Goal: Task Accomplishment & Management: Manage account settings

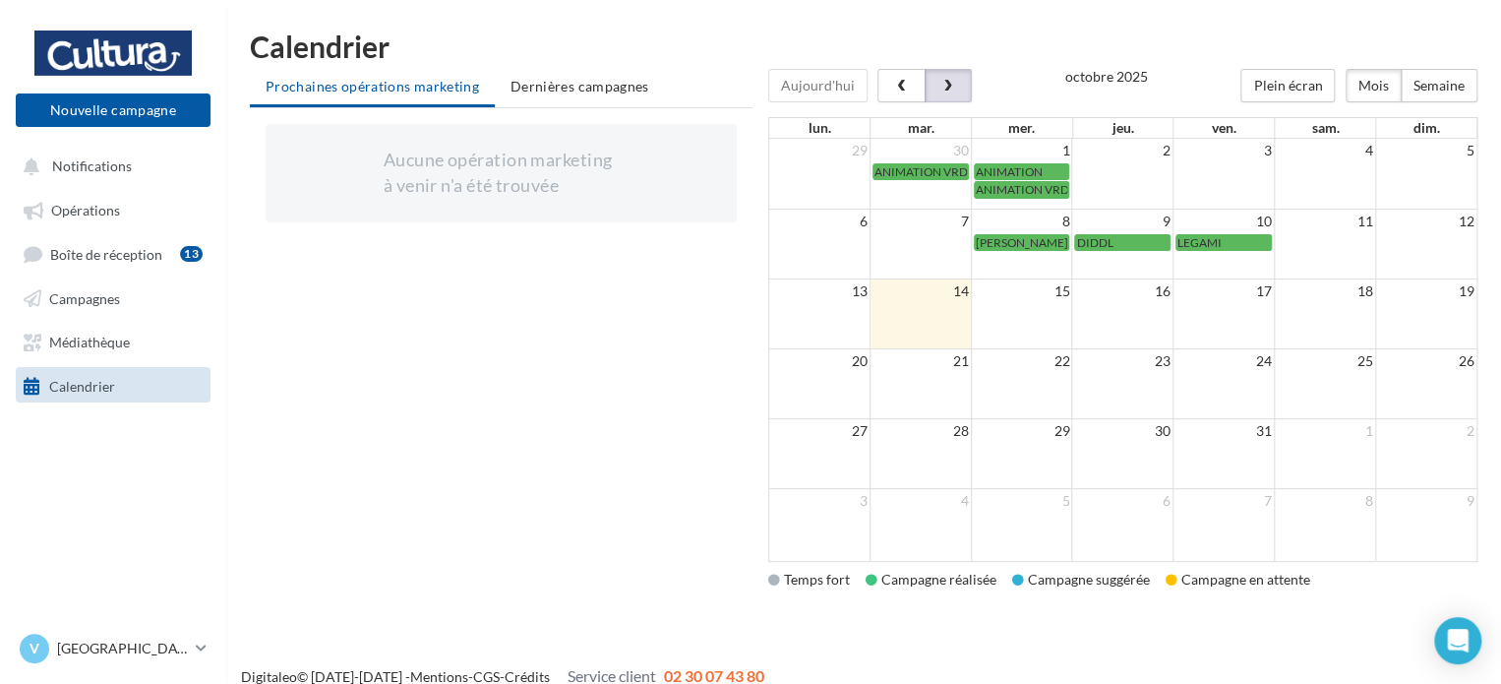
click at [944, 86] on span "button" at bounding box center [947, 87] width 17 height 14
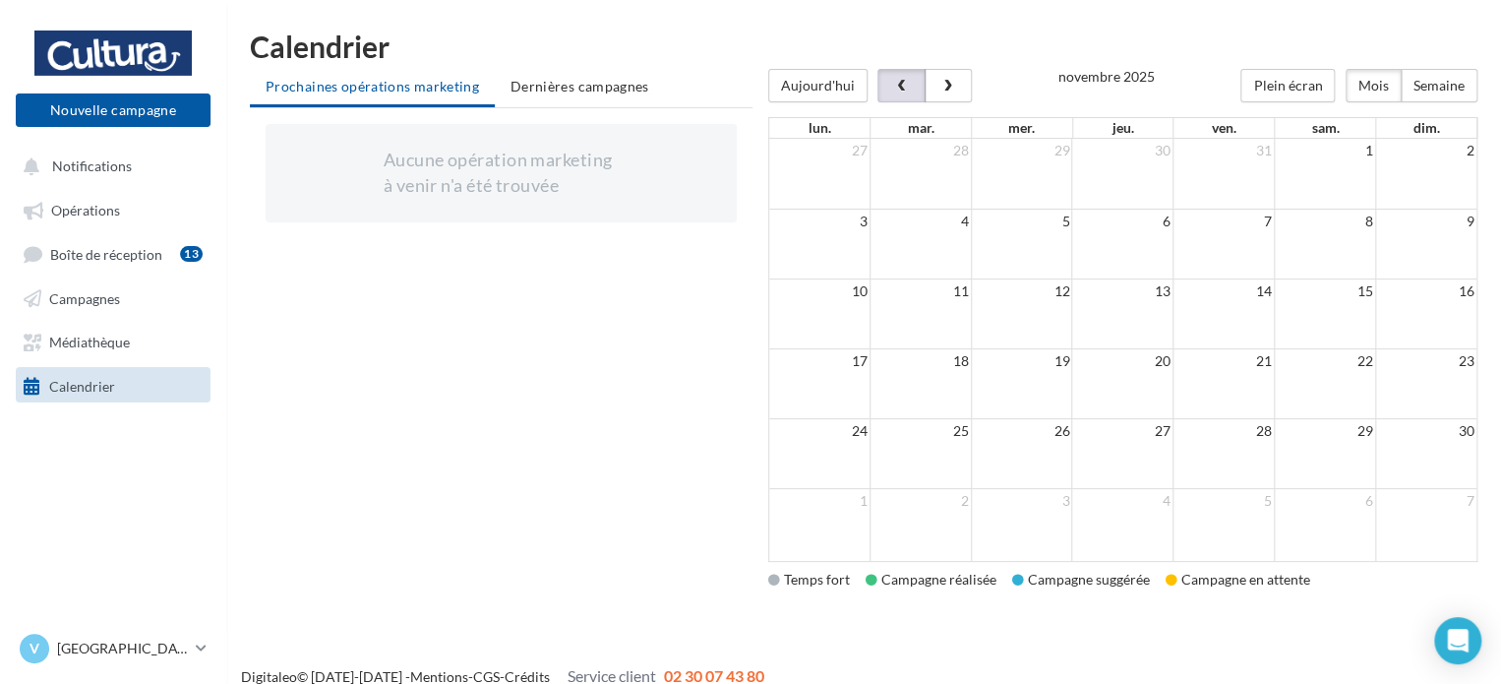
click at [885, 76] on button "button" at bounding box center [900, 85] width 47 height 33
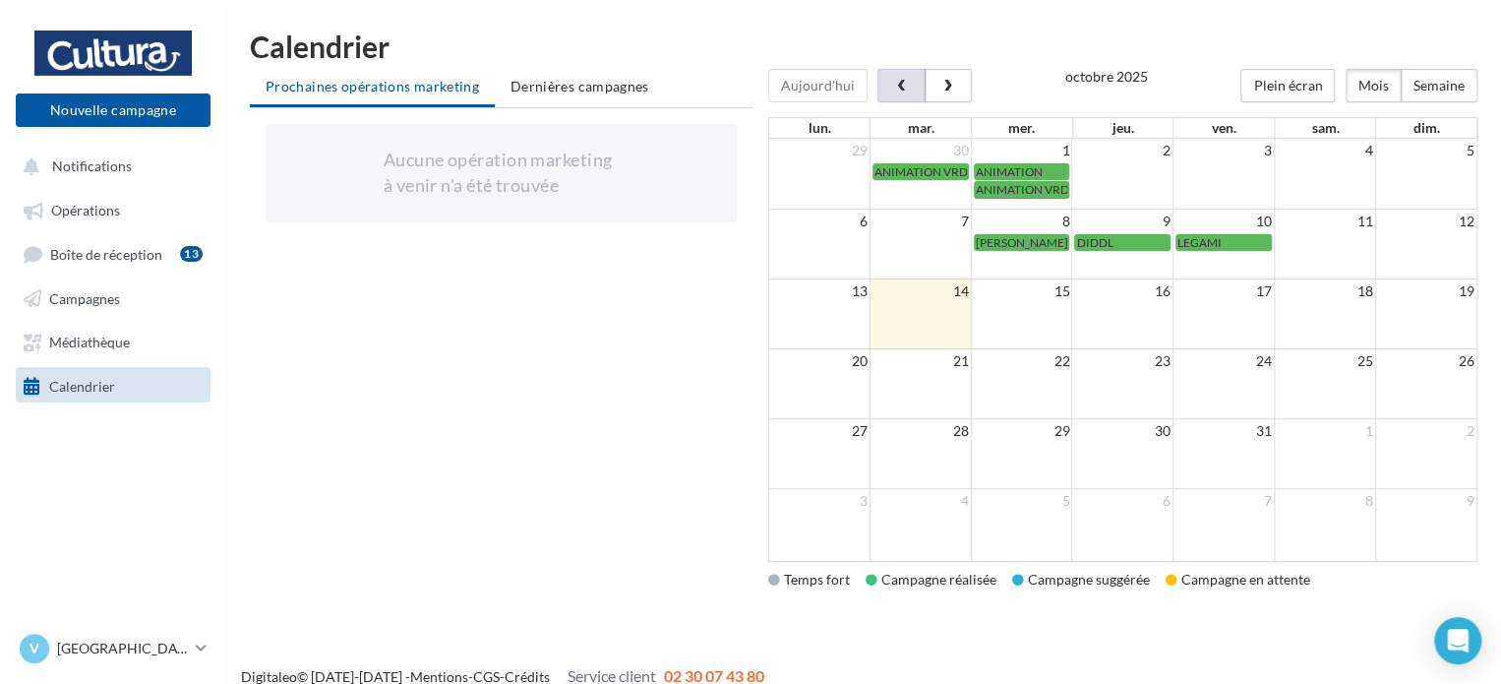
click at [950, 330] on td at bounding box center [920, 314] width 101 height 70
click at [939, 81] on span "button" at bounding box center [947, 87] width 17 height 14
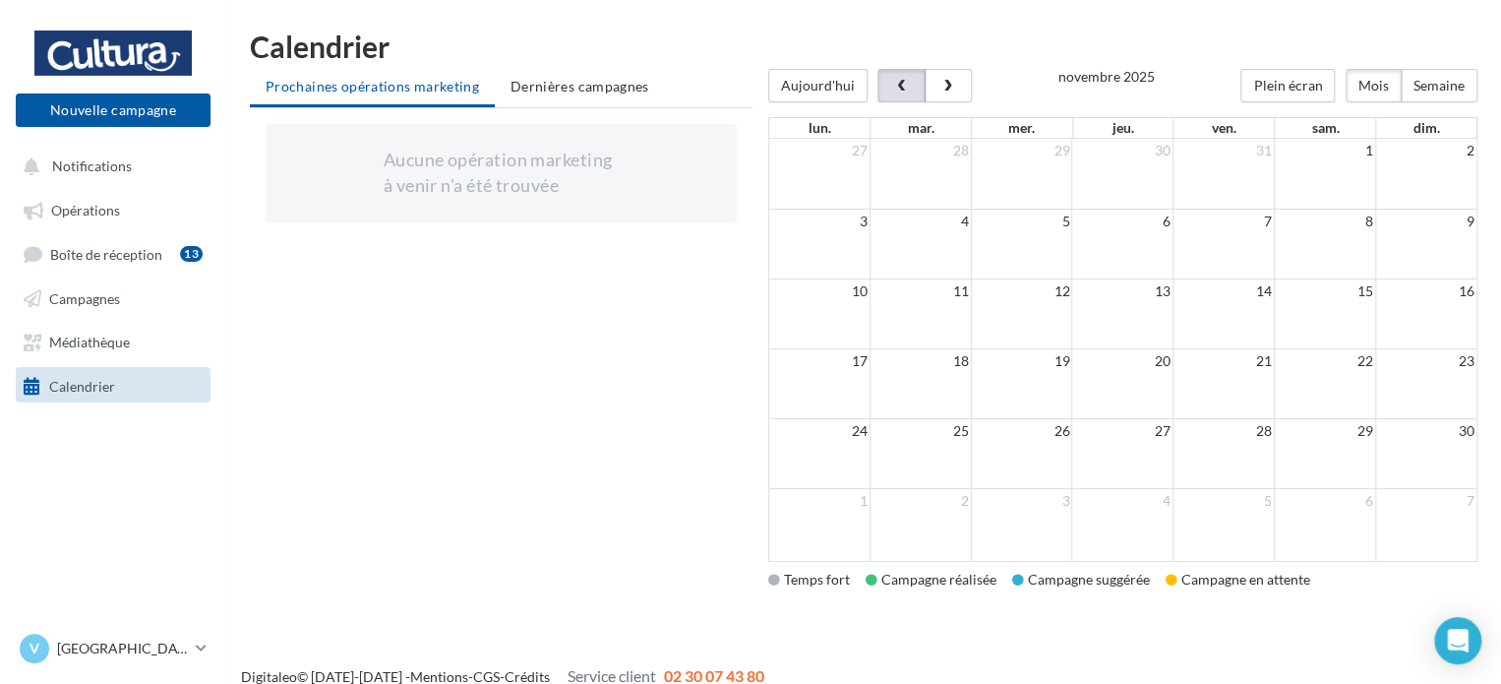
click at [885, 91] on button "button" at bounding box center [900, 85] width 47 height 33
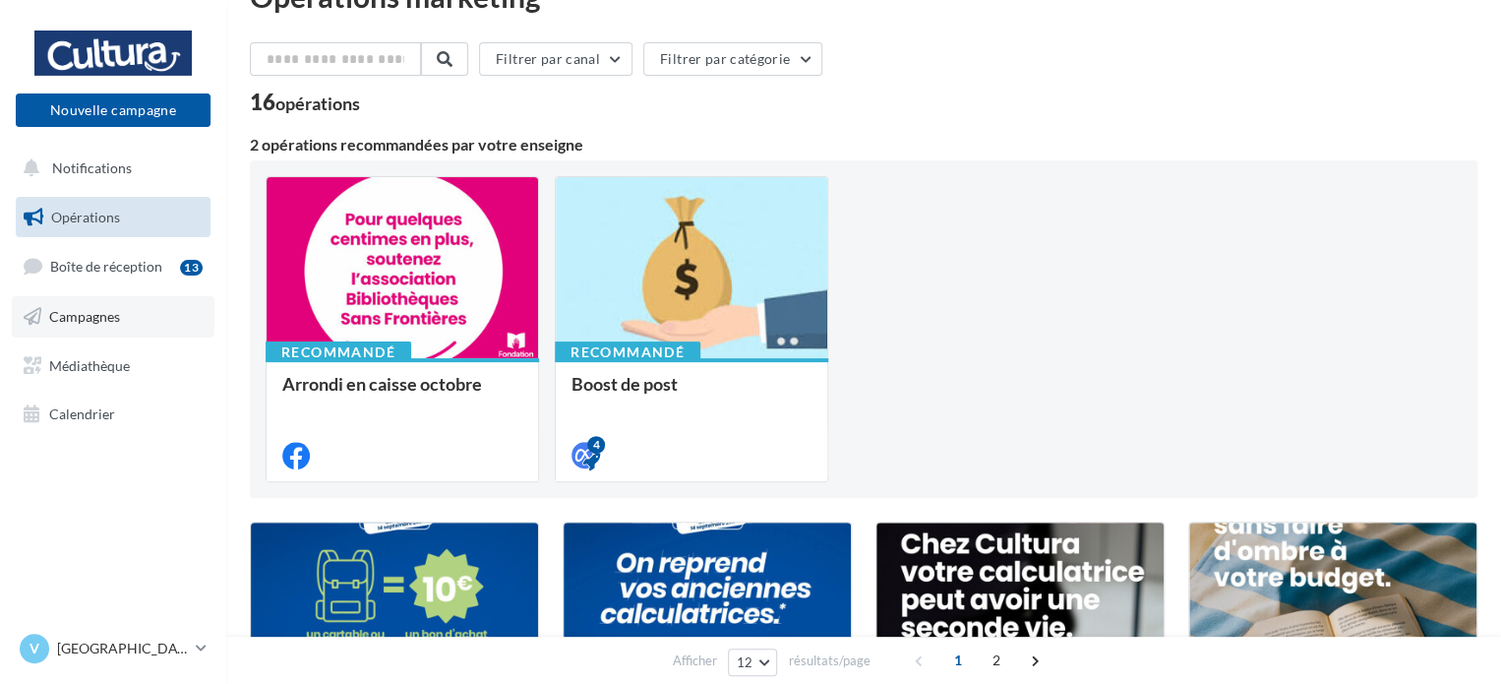
scroll to position [98, 0]
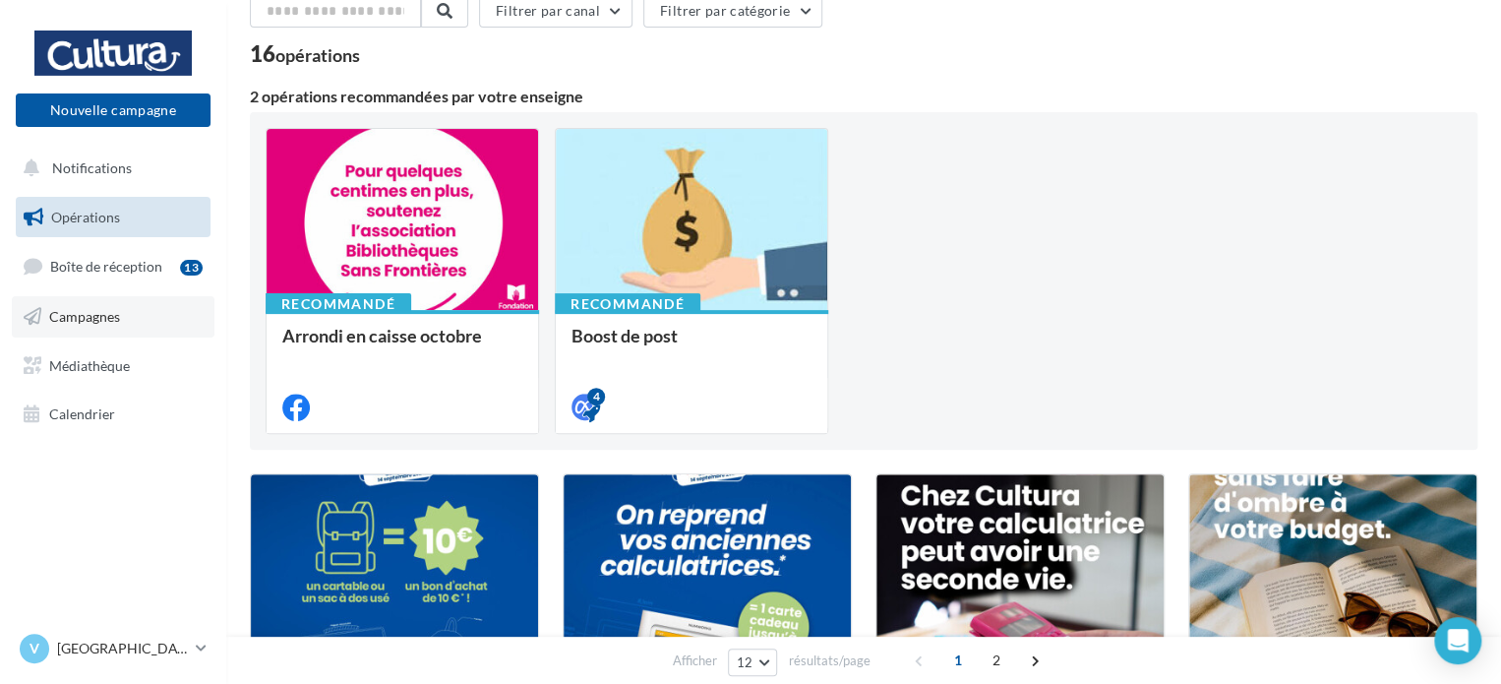
click at [185, 313] on link "Campagnes" at bounding box center [113, 316] width 203 height 41
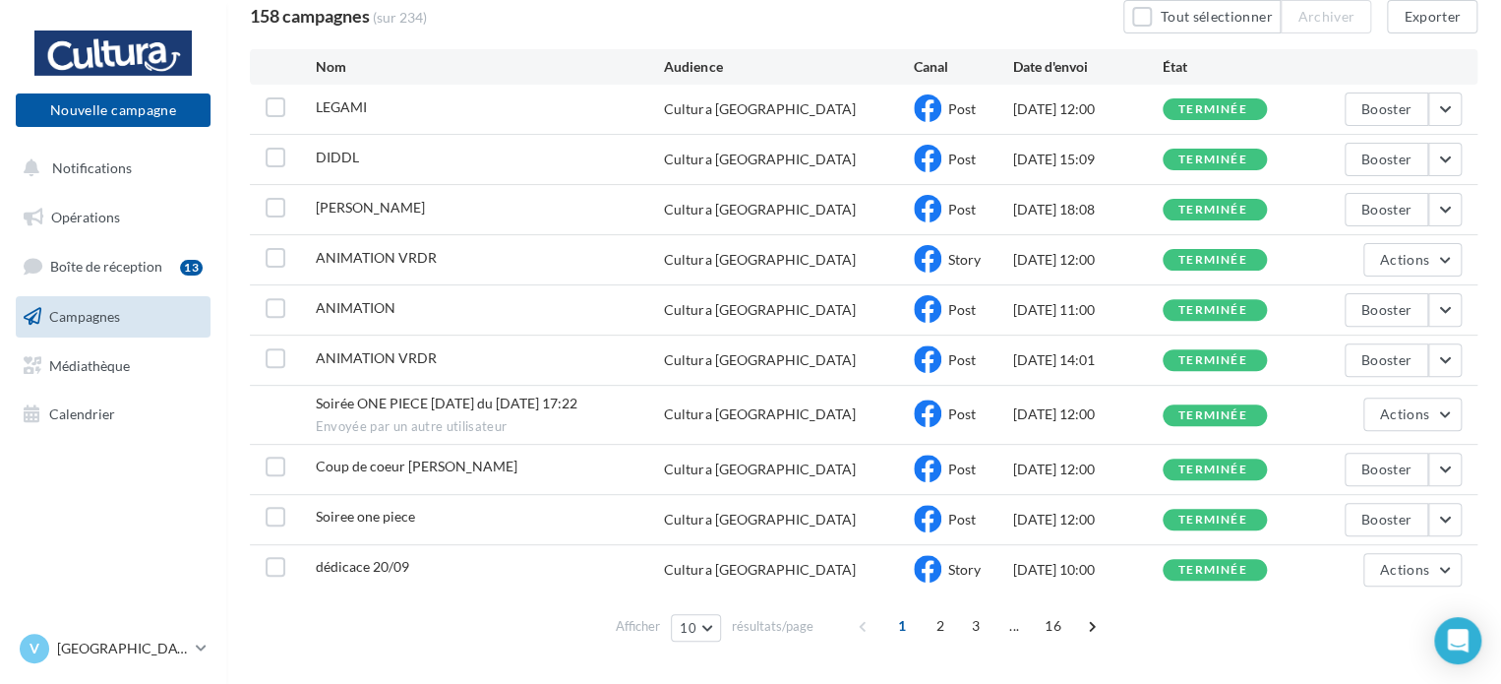
scroll to position [197, 0]
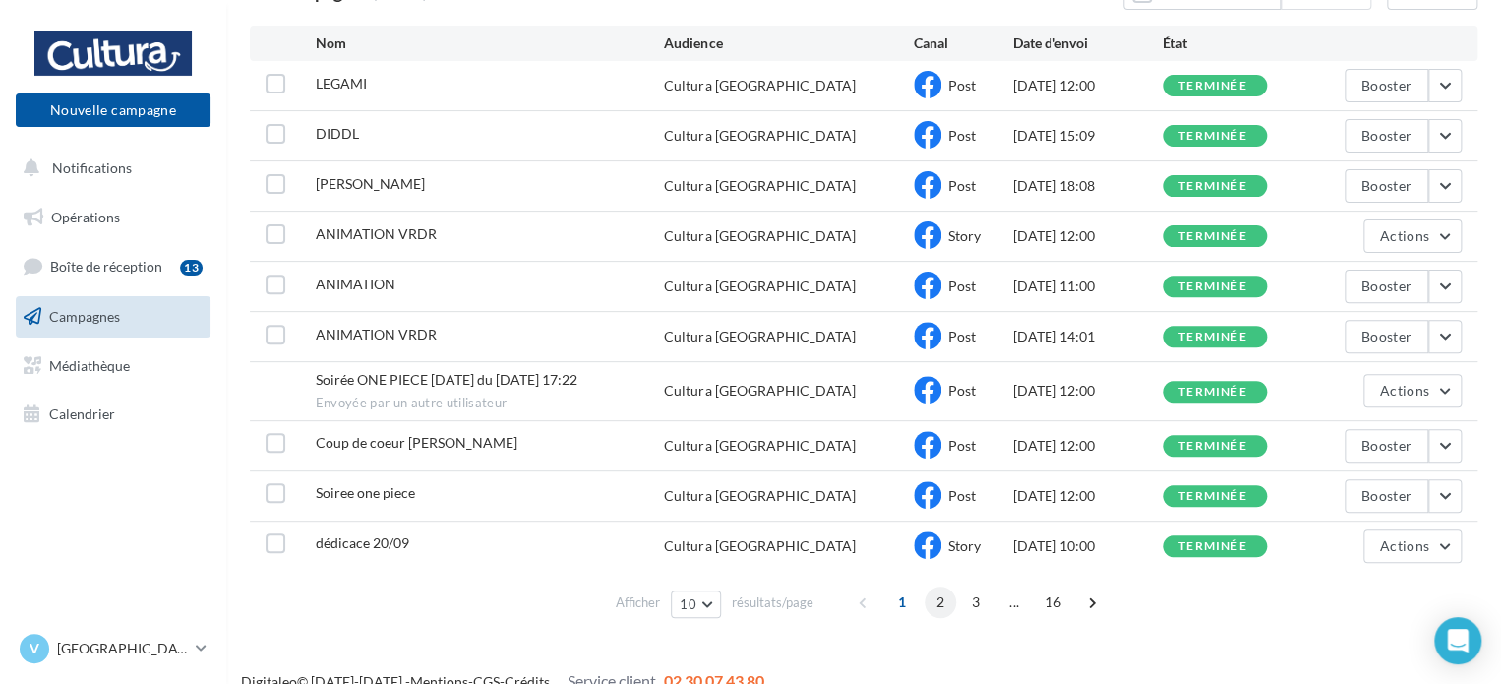
click at [935, 605] on span "2" at bounding box center [940, 601] width 31 height 31
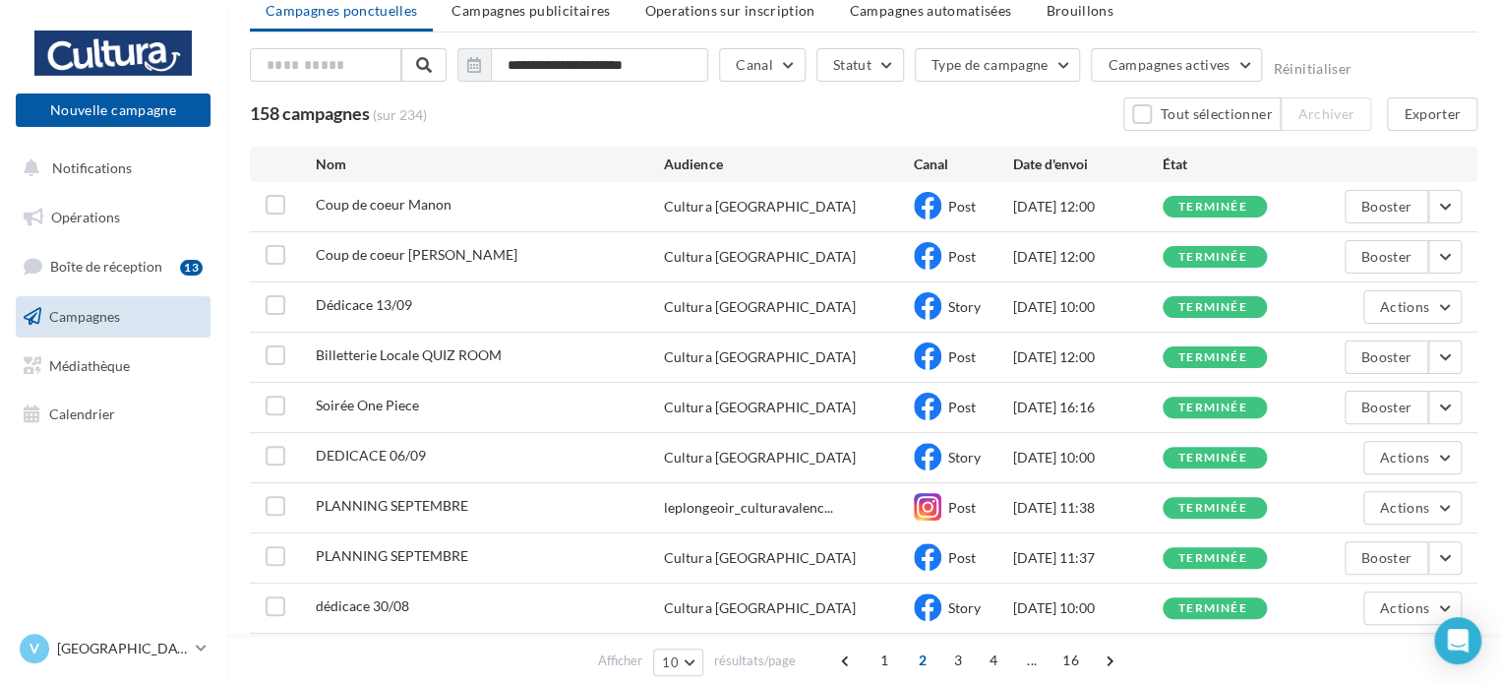
scroll to position [0, 0]
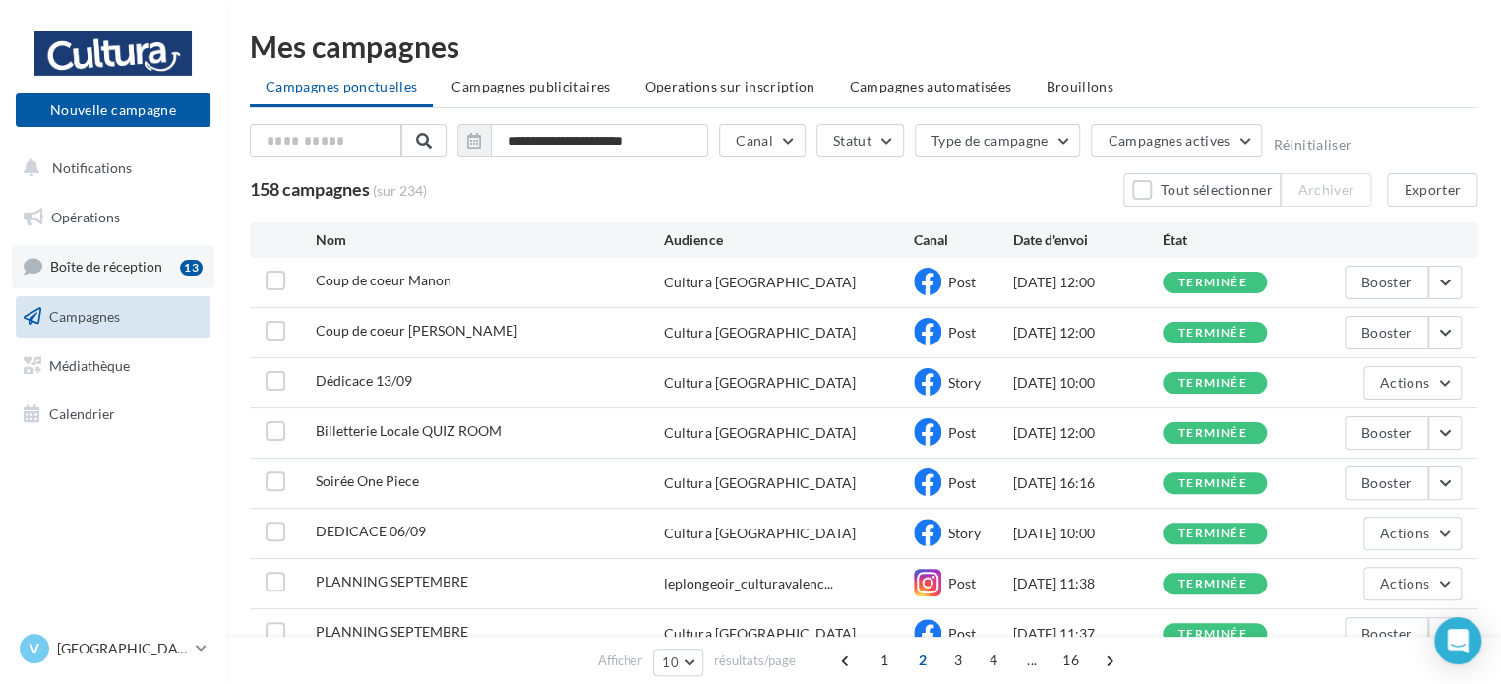
click at [147, 275] on link "Boîte de réception 13" at bounding box center [113, 266] width 203 height 42
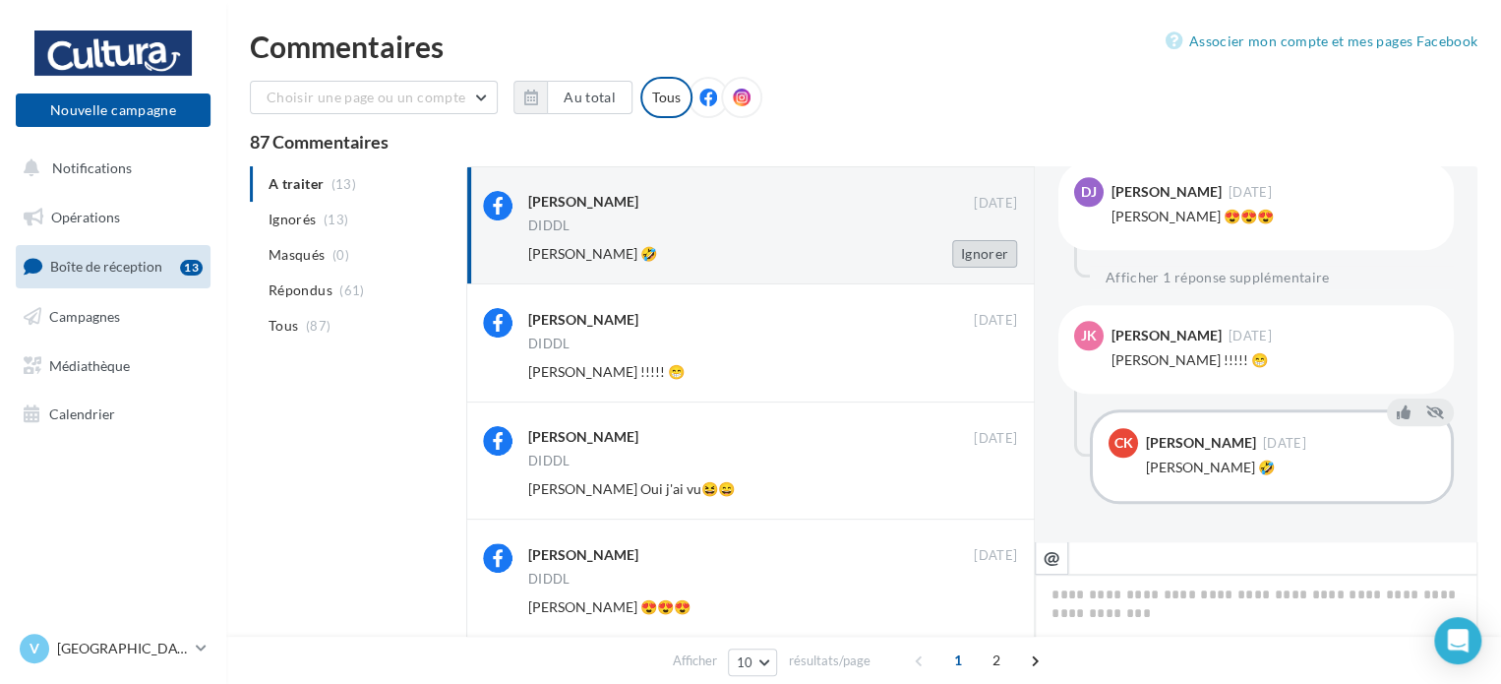
click at [995, 256] on button "Ignorer" at bounding box center [984, 254] width 65 height 28
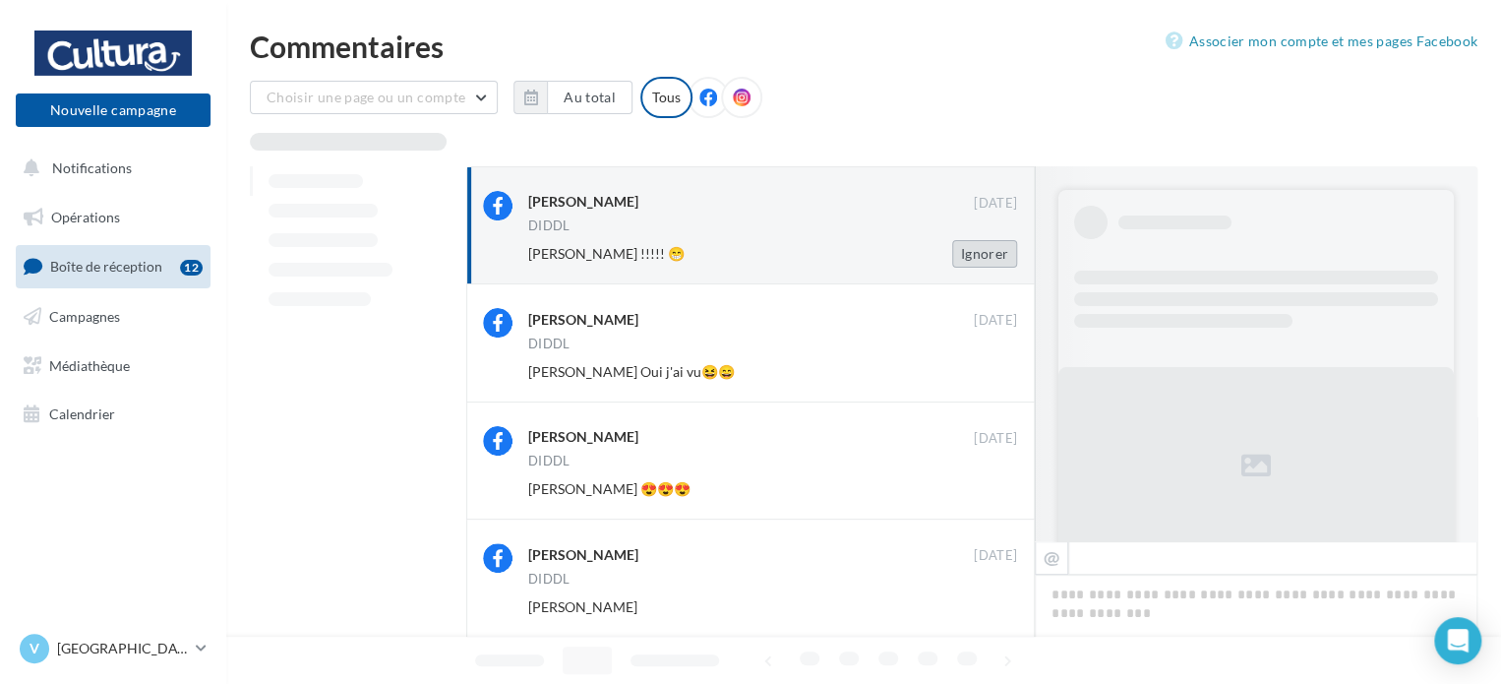
click at [994, 265] on button "Ignorer" at bounding box center [984, 254] width 65 height 28
click at [993, 264] on button "Ignorer" at bounding box center [984, 254] width 65 height 28
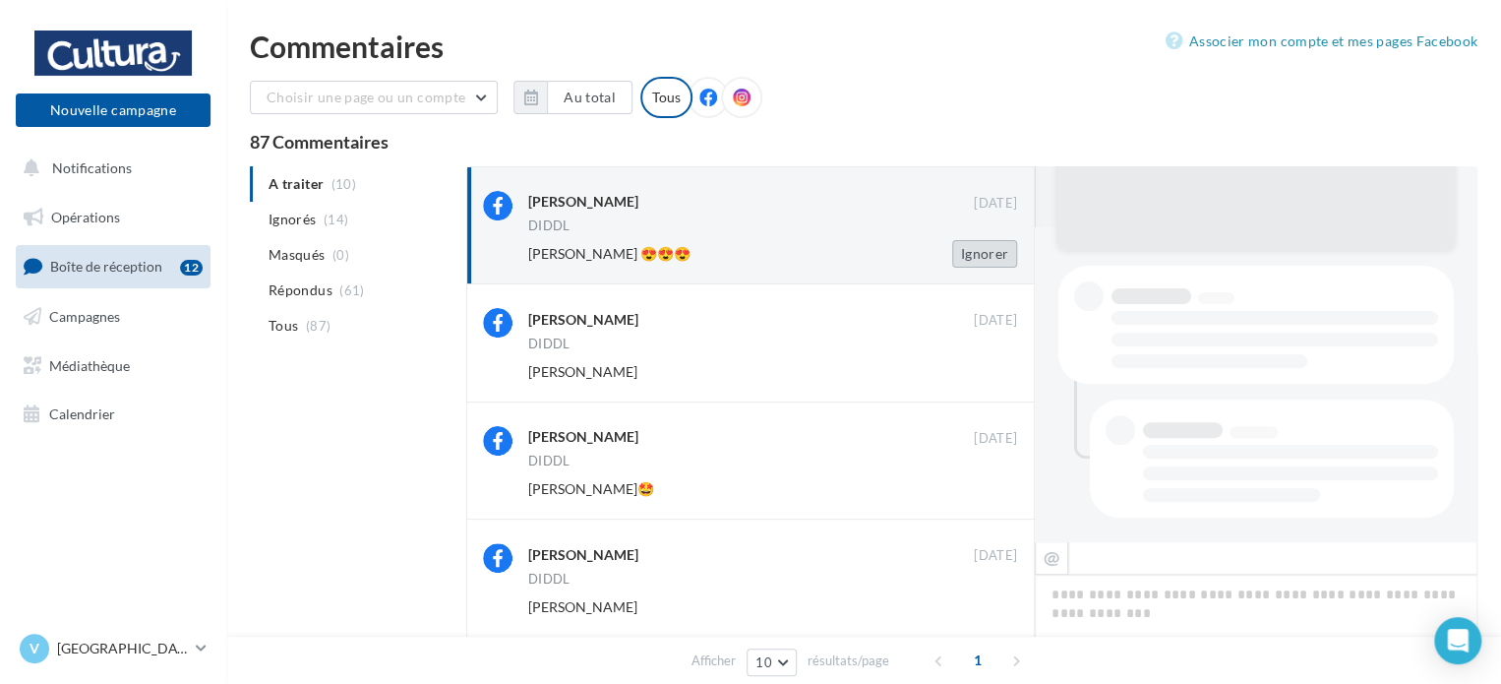
click at [1000, 257] on button "Ignorer" at bounding box center [984, 254] width 65 height 28
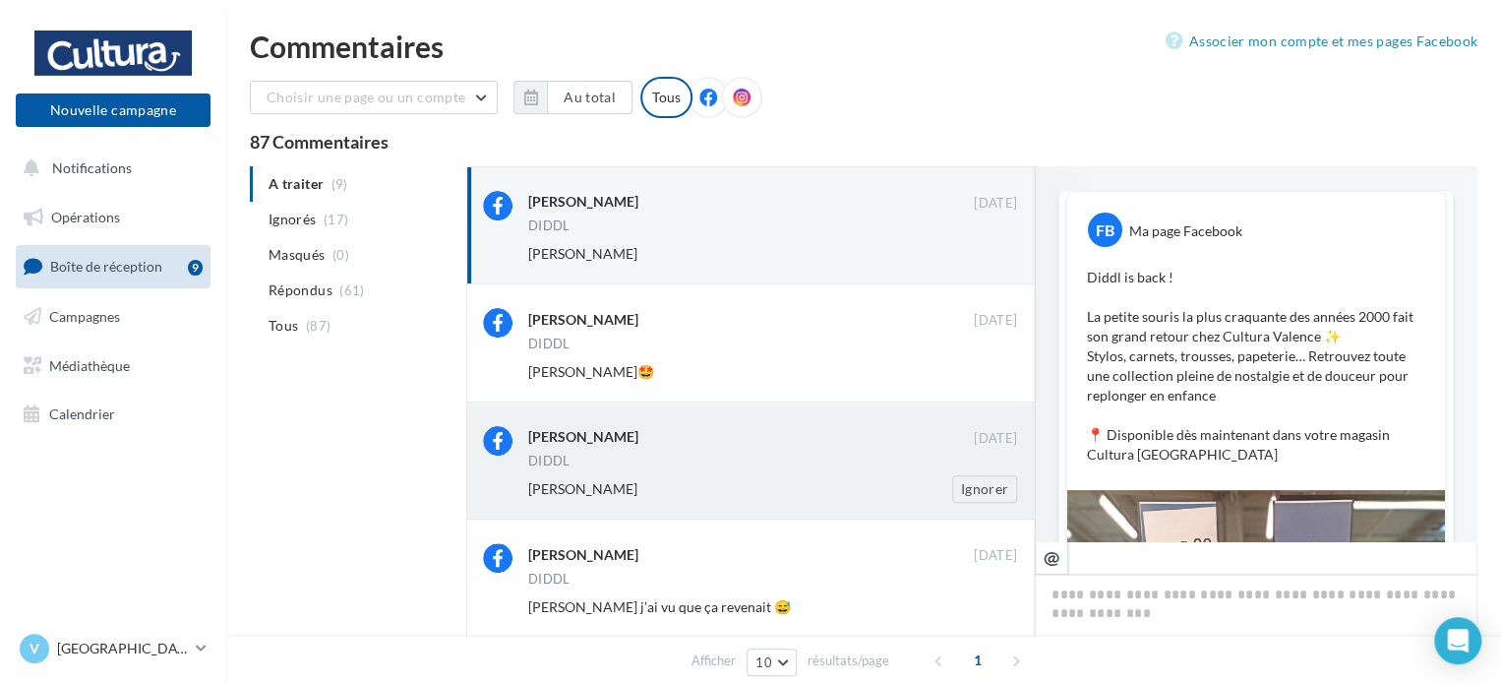
scroll to position [859, 0]
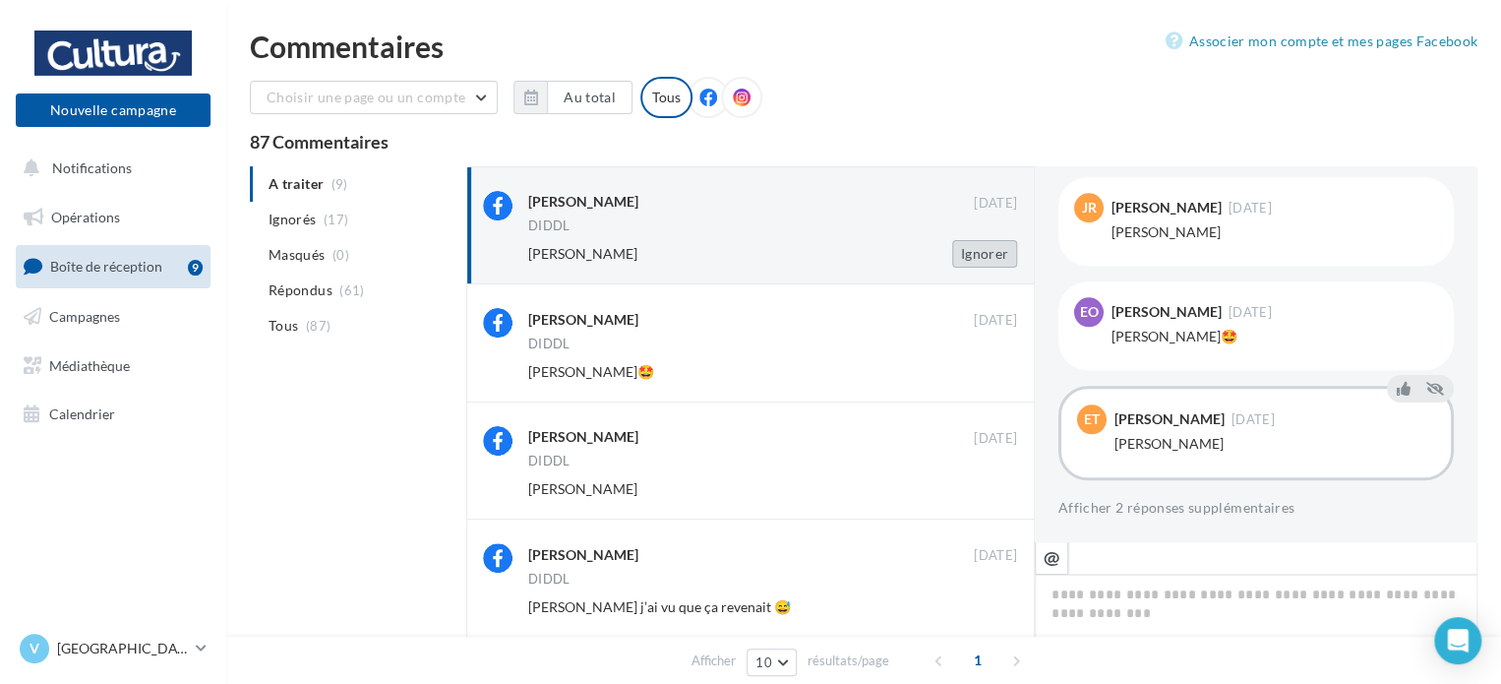
click at [998, 251] on button "Ignorer" at bounding box center [984, 254] width 65 height 28
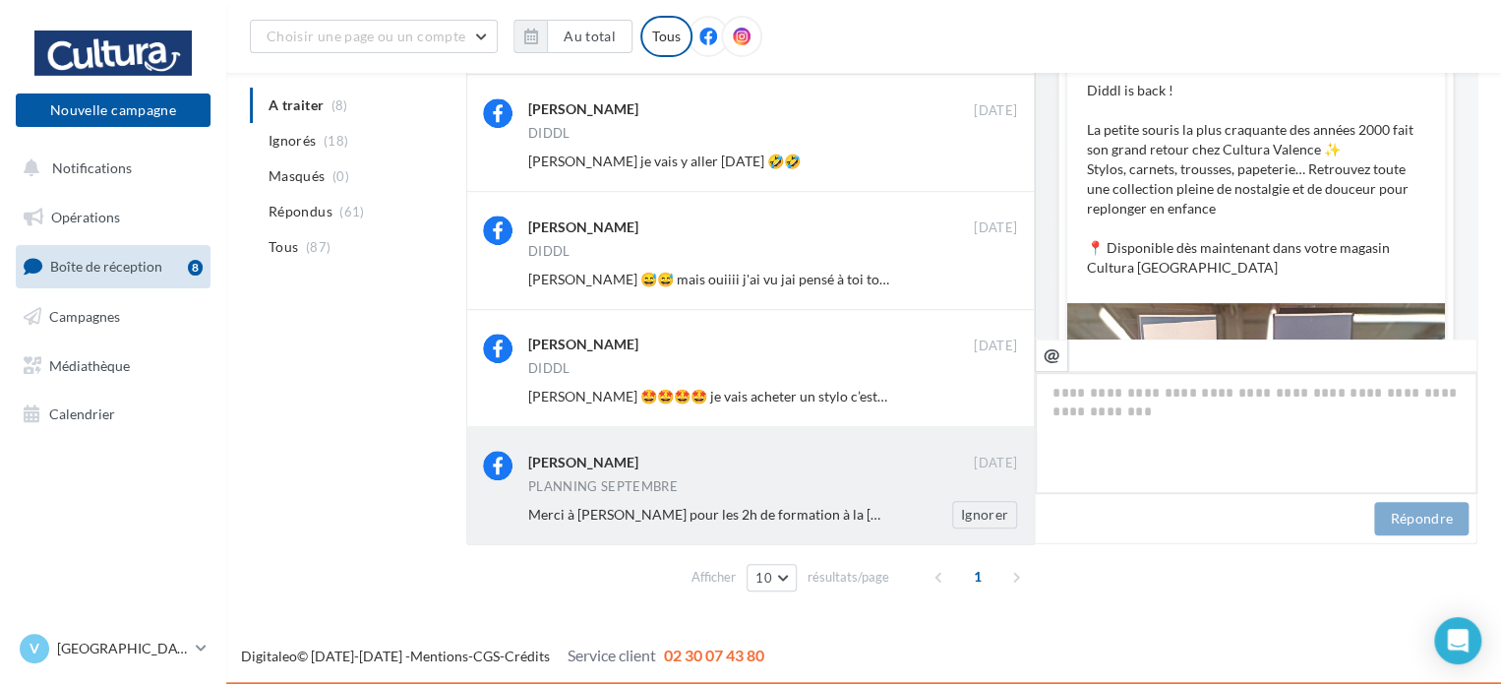
scroll to position [914, 0]
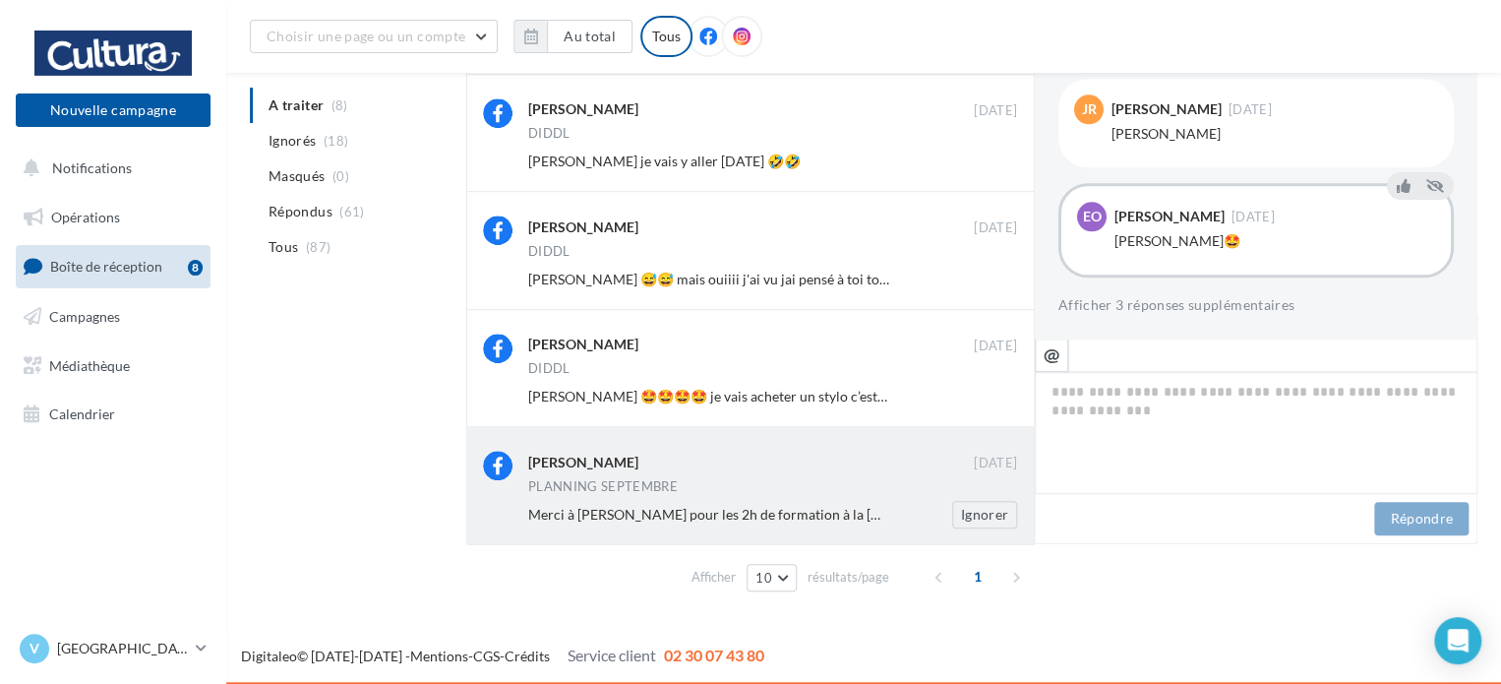
click at [902, 499] on div "Christel Sepa 09 sept. PLANNING SEPTEMBRE Merci à Xavier pour les 2h de formati…" at bounding box center [772, 488] width 489 height 77
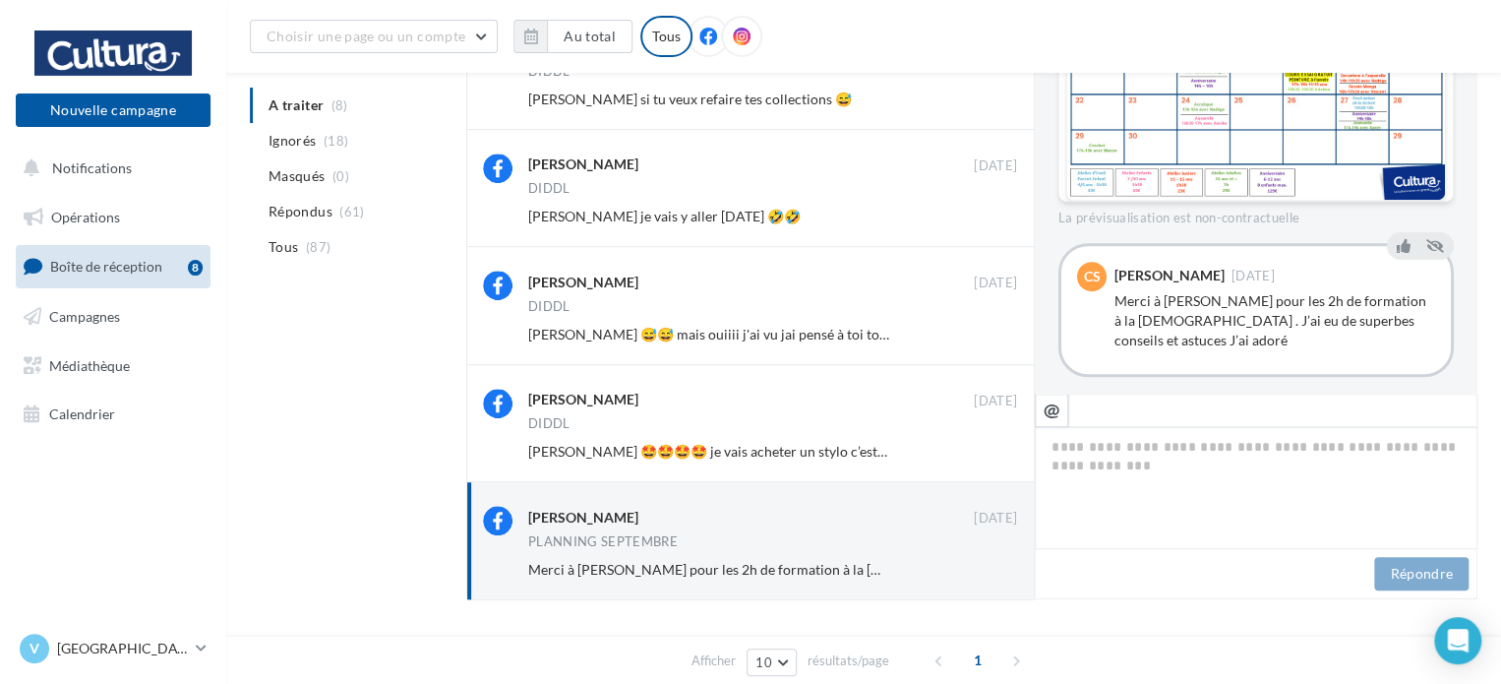
scroll to position [480, 0]
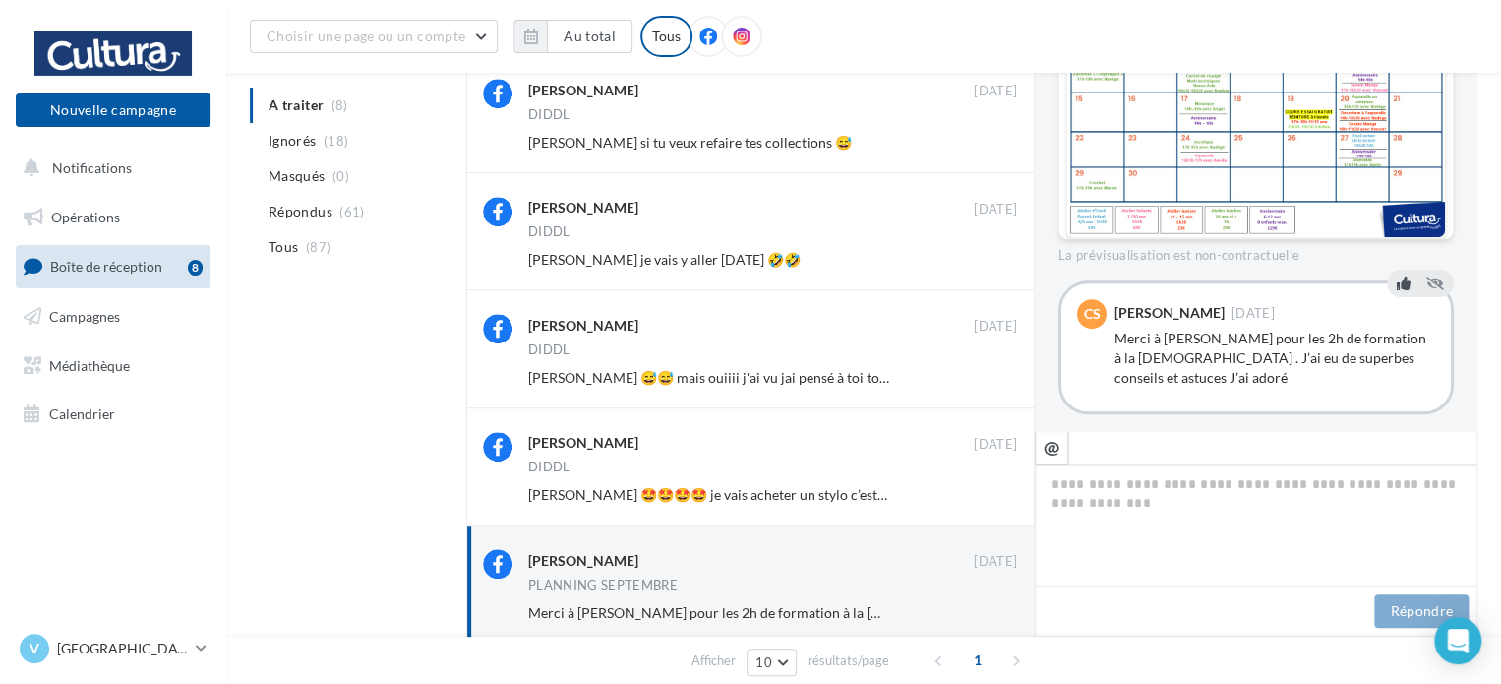
click at [1397, 276] on icon at bounding box center [1404, 283] width 14 height 14
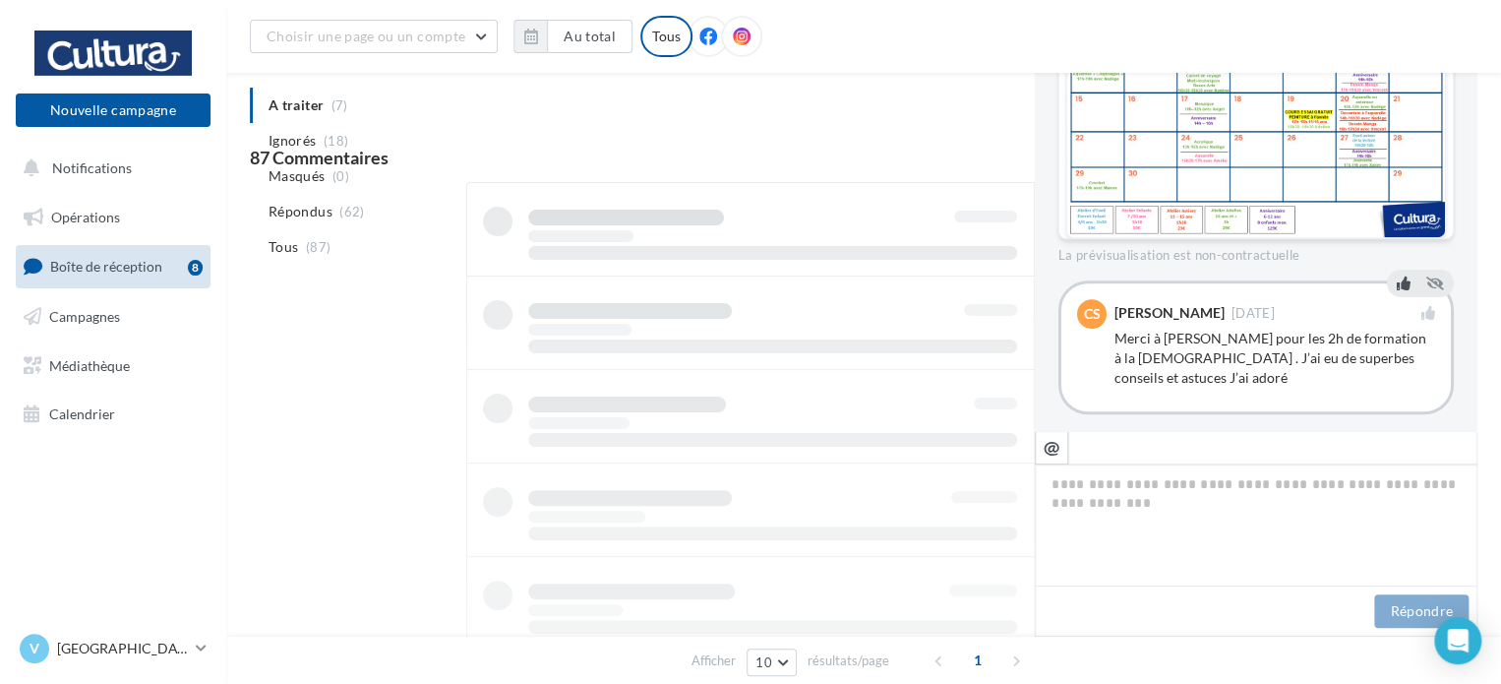
scroll to position [463, 0]
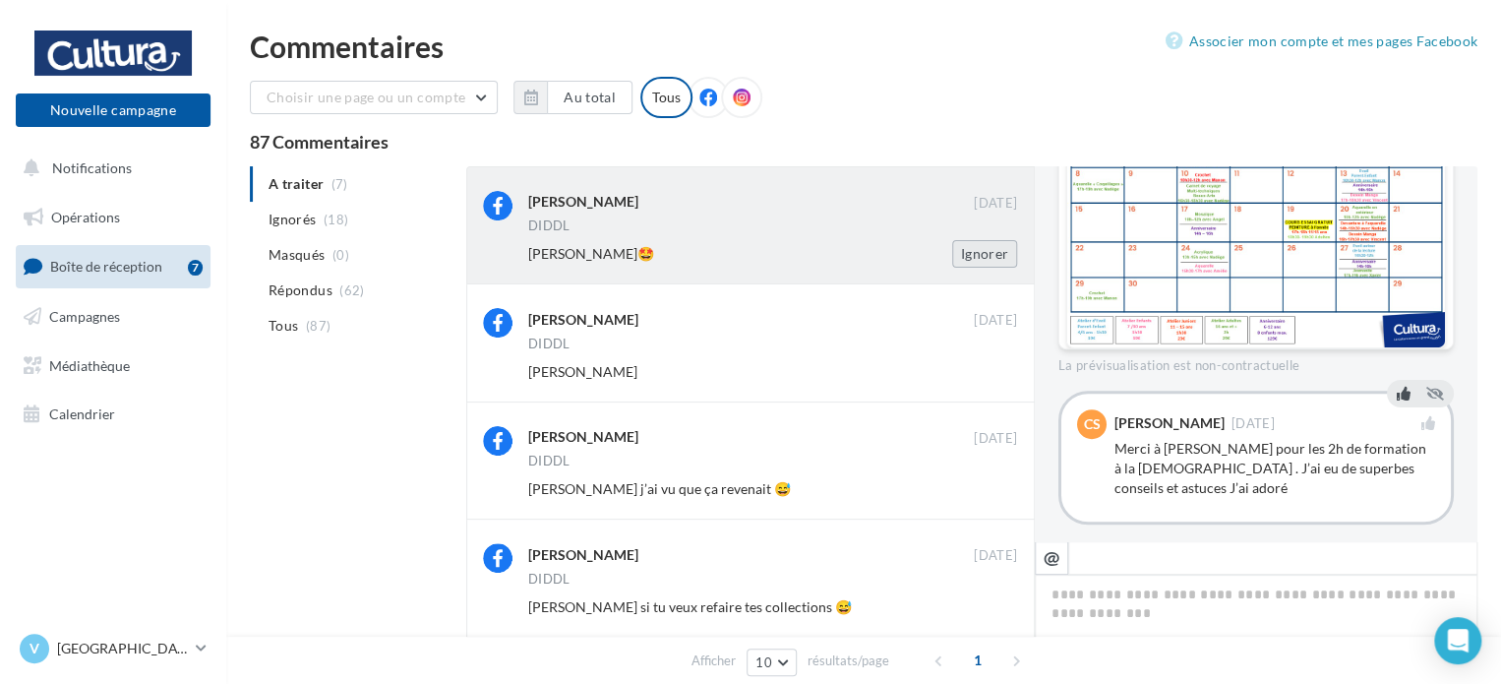
click at [995, 259] on button "Ignorer" at bounding box center [984, 254] width 65 height 28
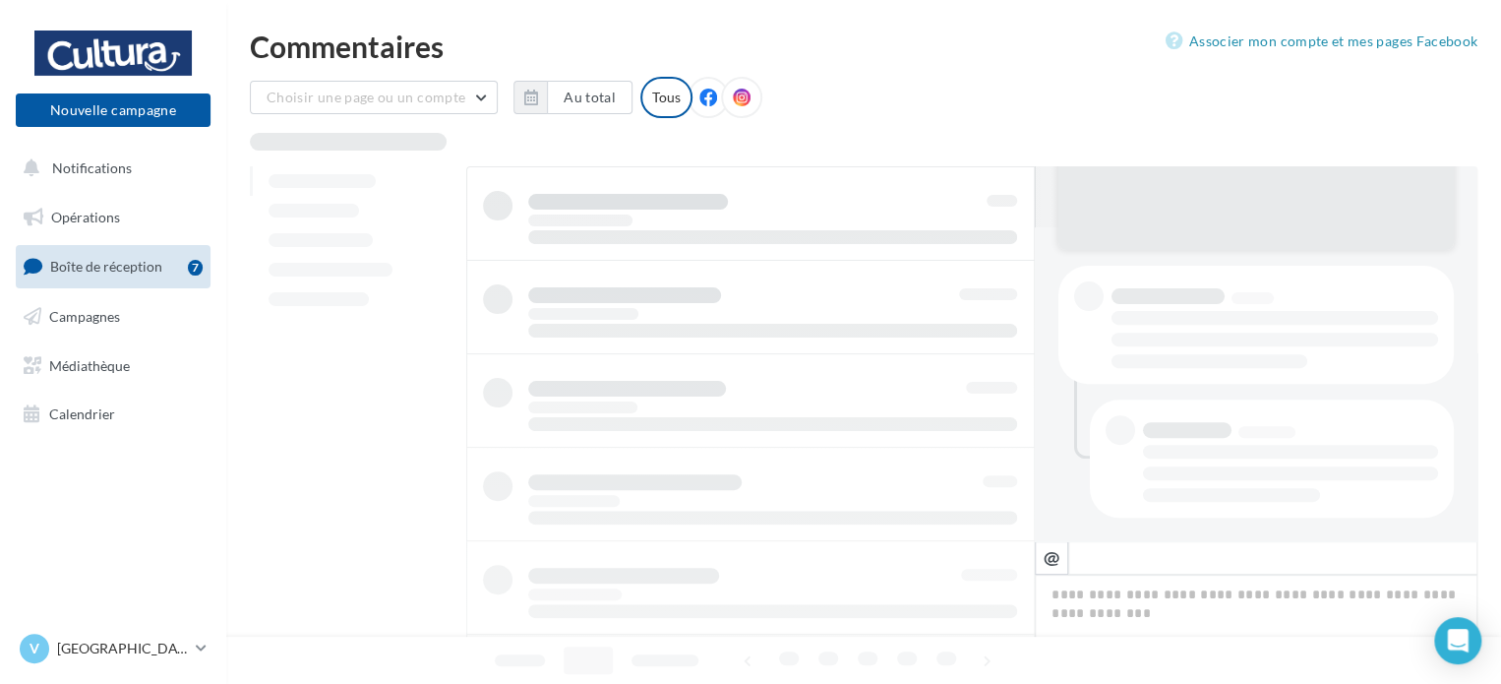
scroll to position [313, 0]
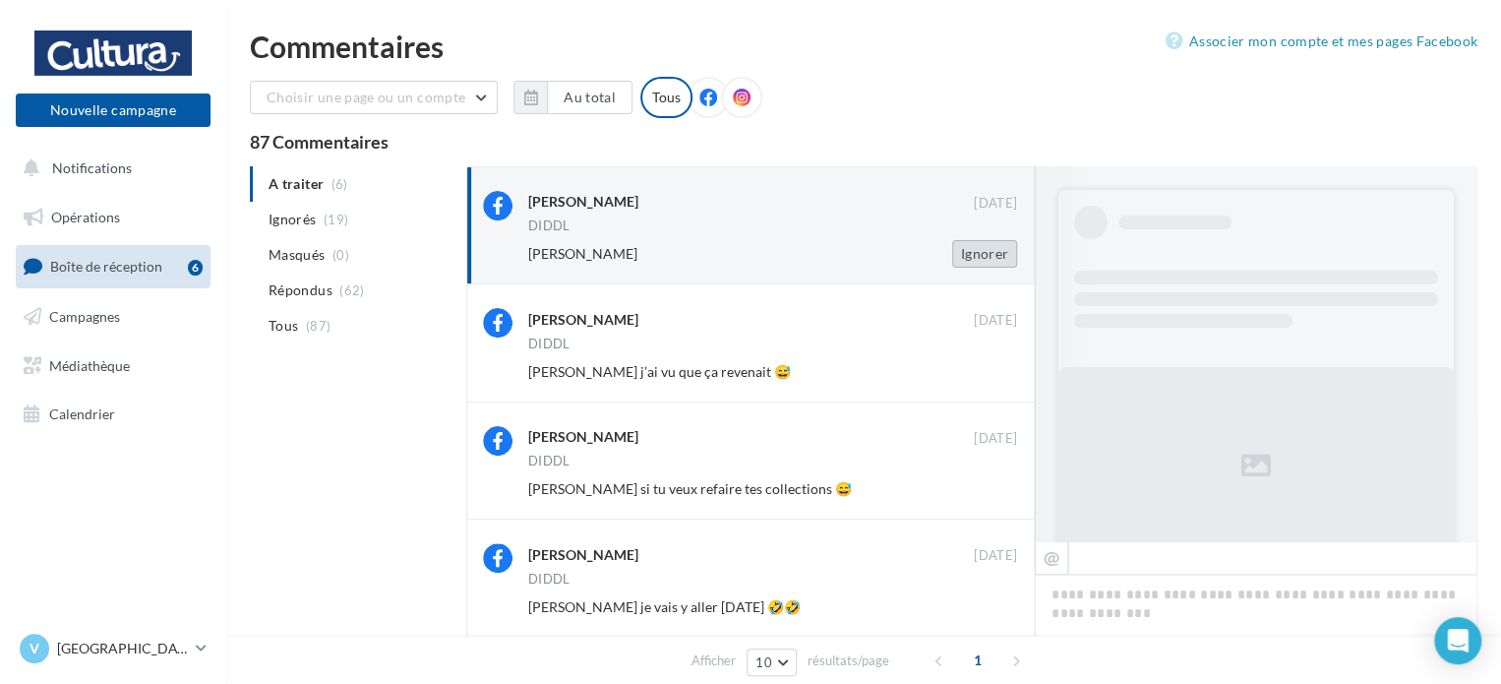
click at [970, 267] on button "Ignorer" at bounding box center [984, 254] width 65 height 28
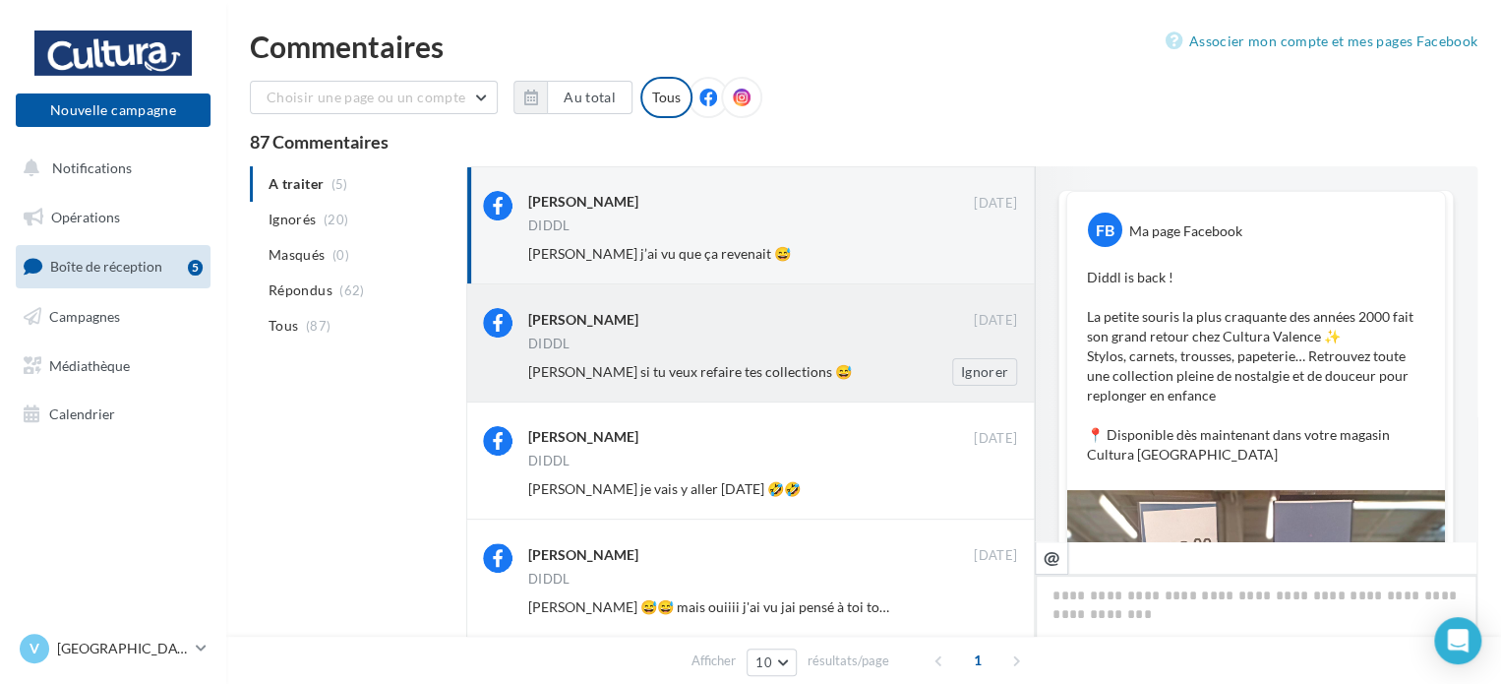
scroll to position [1022, 0]
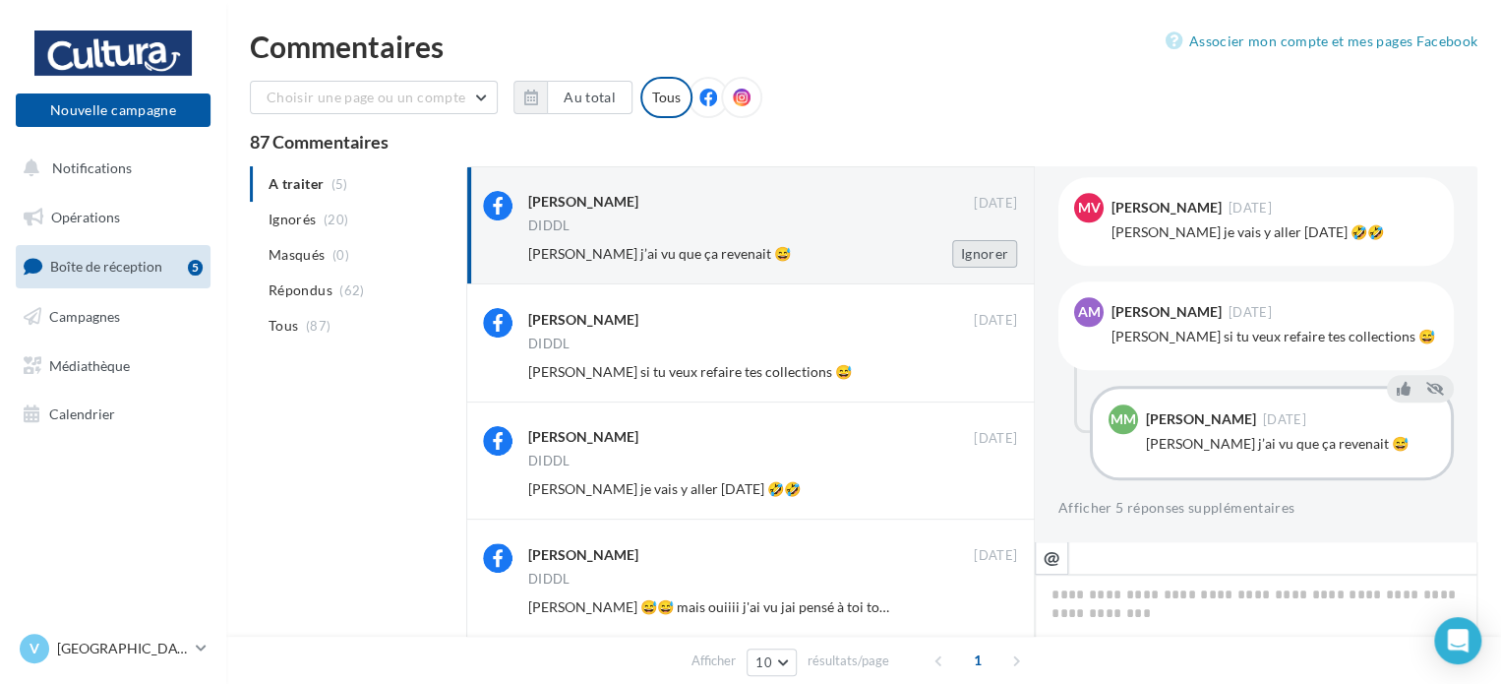
click at [985, 256] on button "Ignorer" at bounding box center [984, 254] width 65 height 28
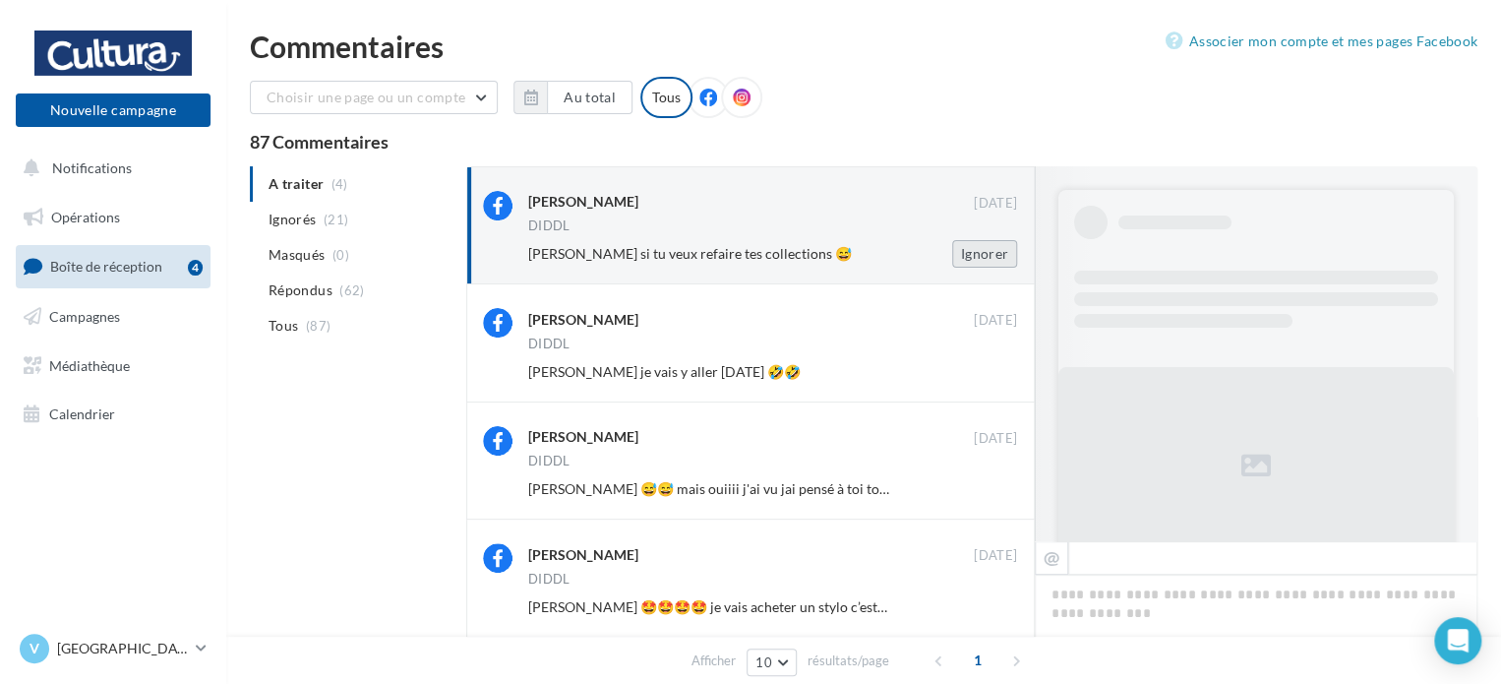
click at [984, 259] on button "Ignorer" at bounding box center [984, 254] width 65 height 28
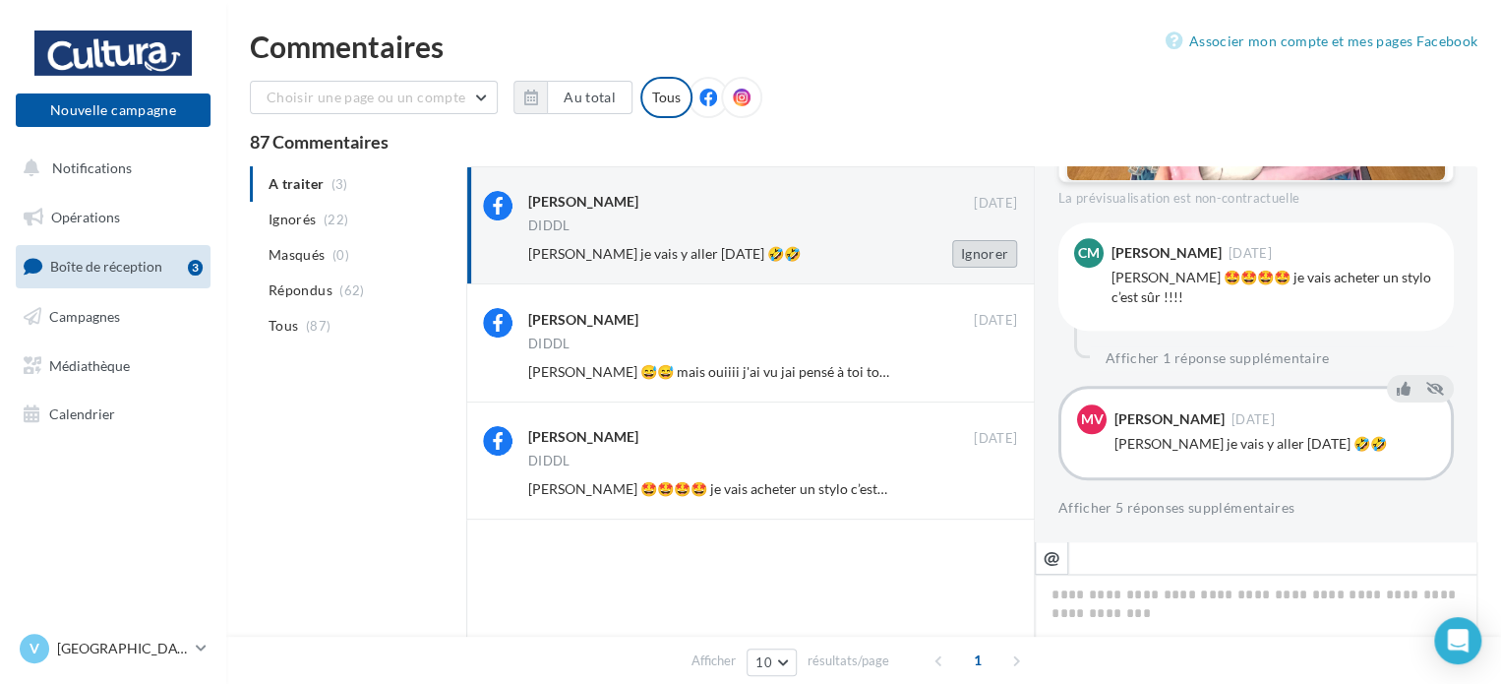
click at [991, 255] on button "Ignorer" at bounding box center [984, 254] width 65 height 28
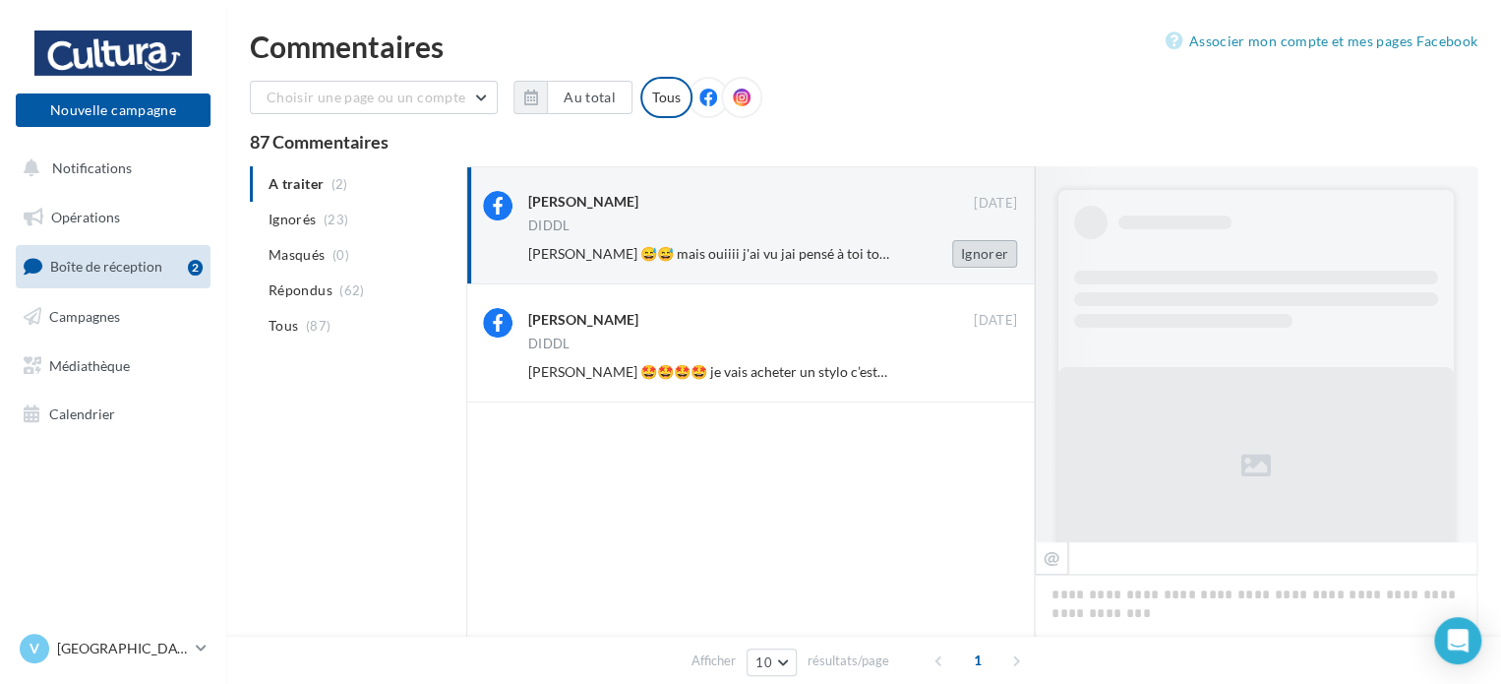
click at [1000, 244] on button "Ignorer" at bounding box center [984, 254] width 65 height 28
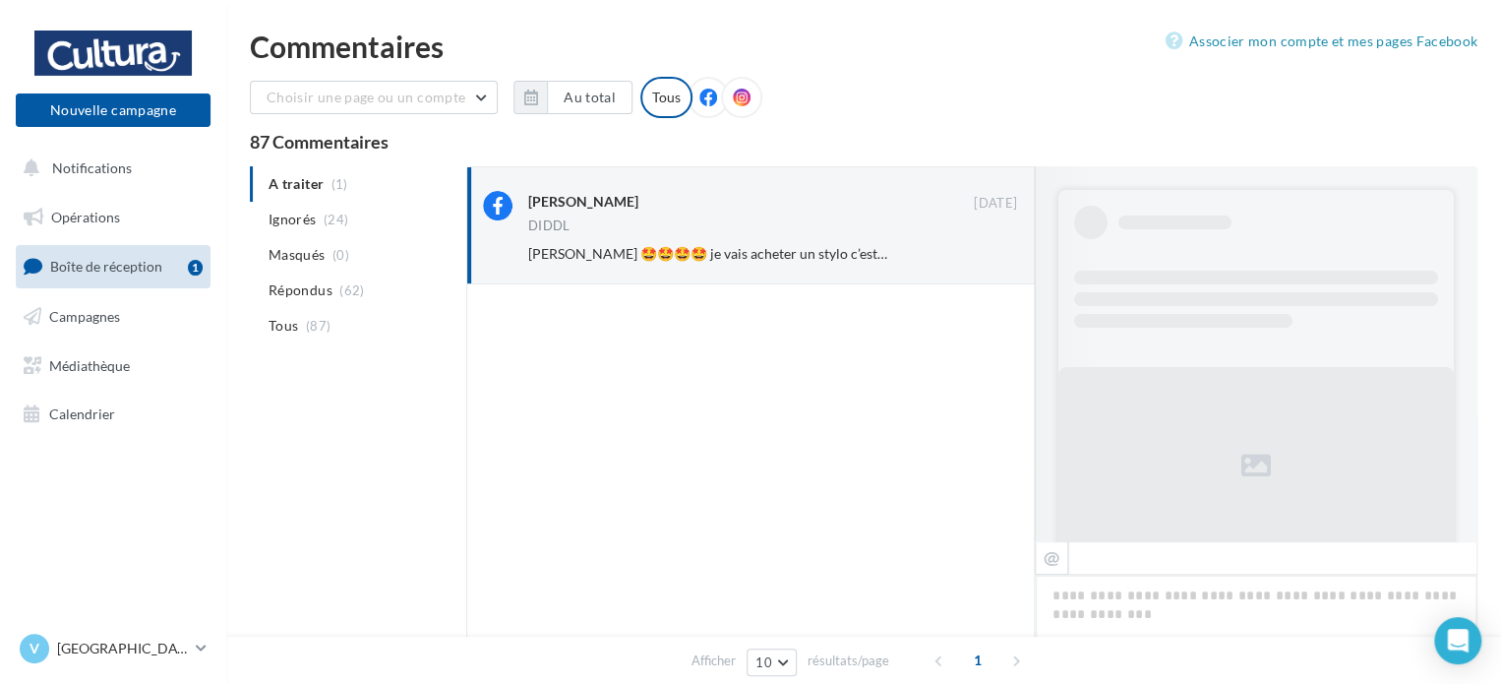
scroll to position [794, 0]
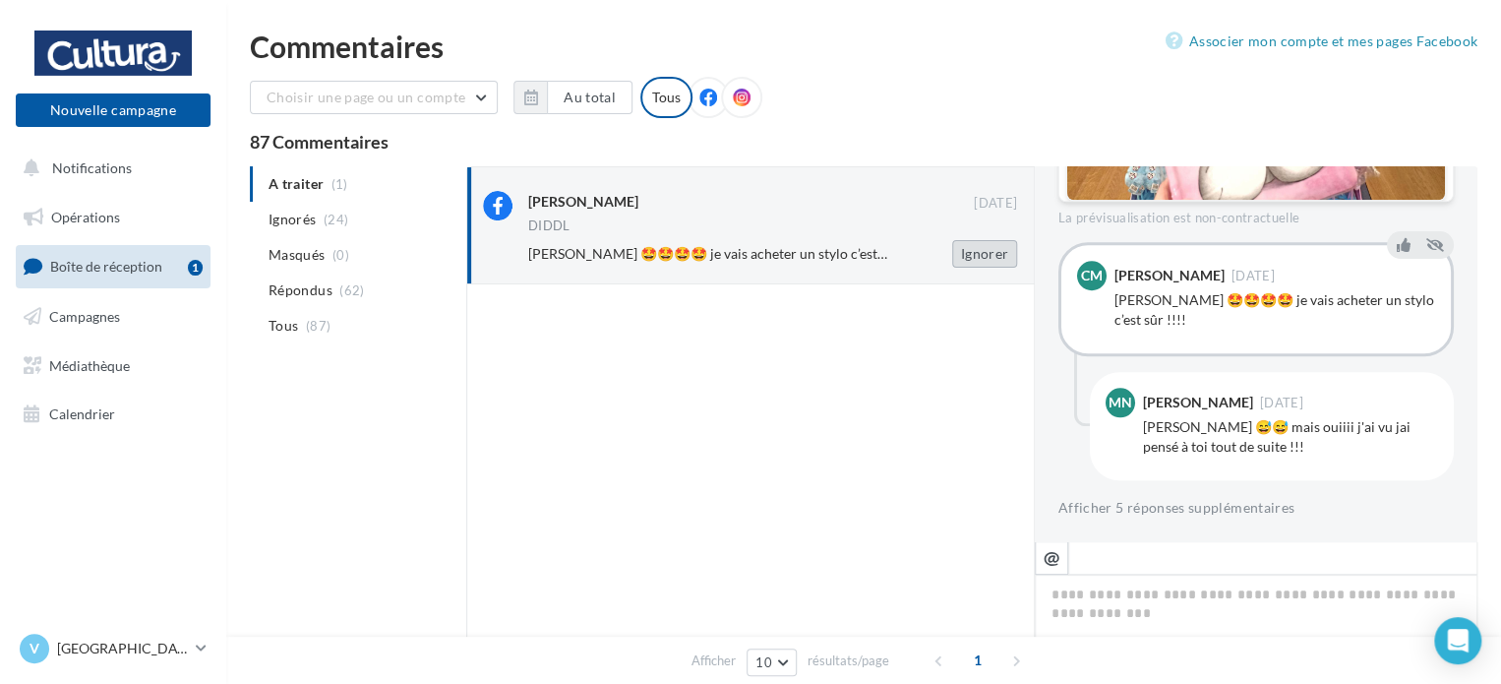
click at [980, 253] on button "Ignorer" at bounding box center [984, 254] width 65 height 28
